Goal: Transaction & Acquisition: Download file/media

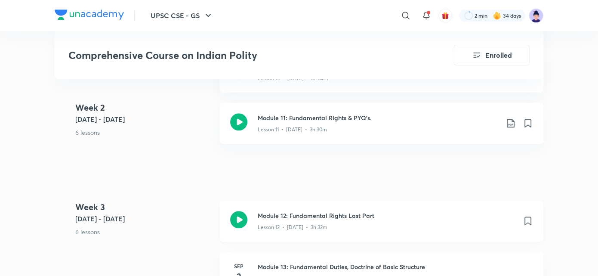
scroll to position [1041, 0]
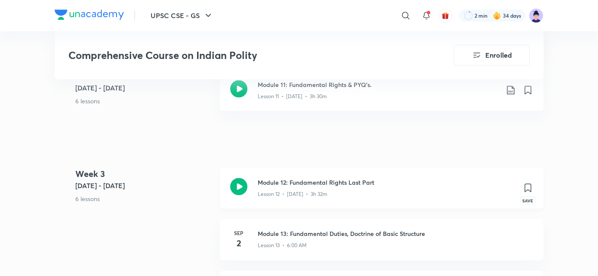
click at [523, 185] on icon at bounding box center [528, 187] width 10 height 10
click at [528, 187] on icon at bounding box center [528, 188] width 6 height 8
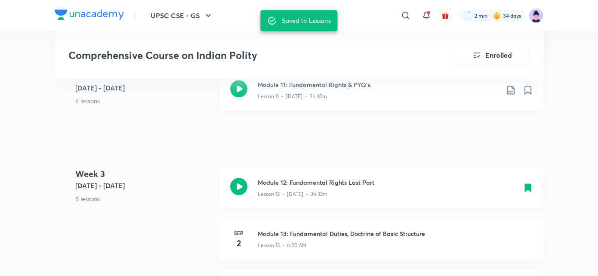
click at [510, 93] on icon at bounding box center [510, 90] width 7 height 9
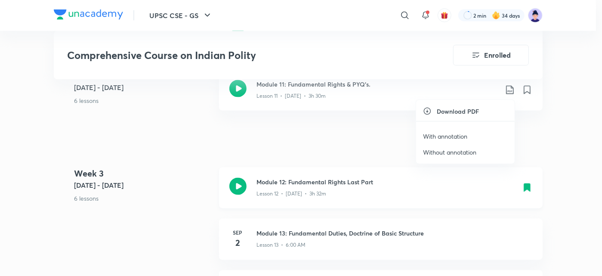
click at [458, 134] on p "With annotation" at bounding box center [445, 136] width 44 height 9
